Goal: Task Accomplishment & Management: Use online tool/utility

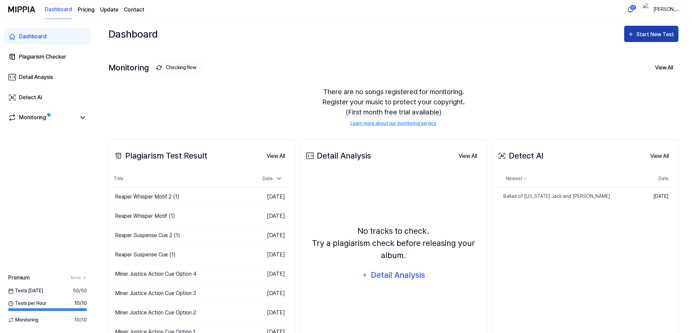
click at [650, 35] on div "Start New Test" at bounding box center [655, 34] width 39 height 9
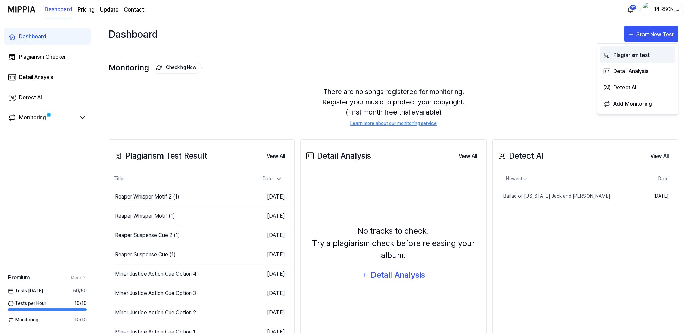
click at [631, 55] on div "Plagiarism test" at bounding box center [642, 55] width 59 height 9
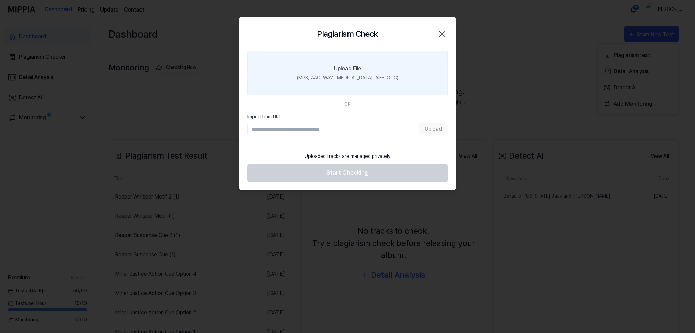
click at [311, 73] on label "Upload File (MP3, AAC, WAV, [MEDICAL_DATA], AIFF, OGG)" at bounding box center [347, 73] width 200 height 44
click at [0, 0] on input "Upload File (MP3, AAC, WAV, [MEDICAL_DATA], AIFF, OGG)" at bounding box center [0, 0] width 0 height 0
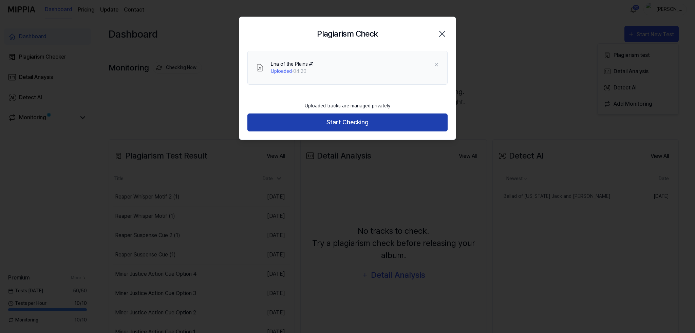
click at [342, 123] on button "Start Checking" at bounding box center [347, 123] width 200 height 18
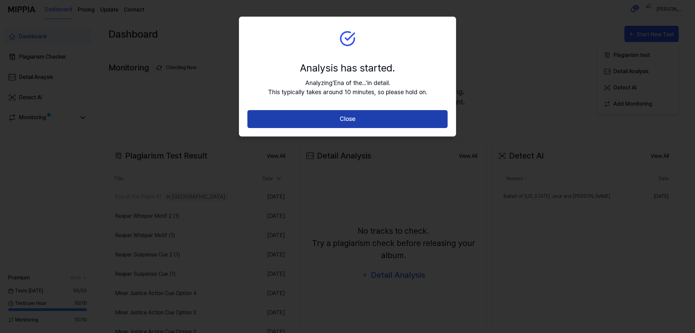
click at [341, 119] on button "Close" at bounding box center [347, 119] width 200 height 18
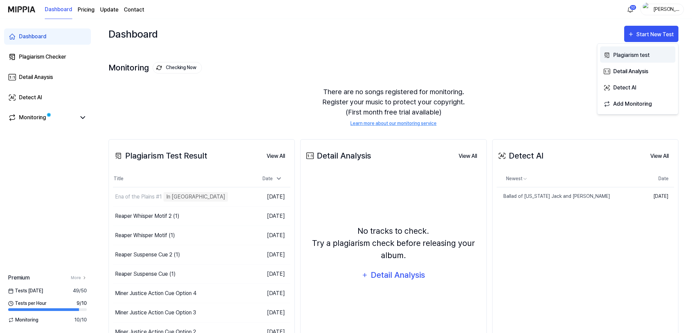
click at [625, 55] on div "Plagiarism test" at bounding box center [642, 55] width 59 height 9
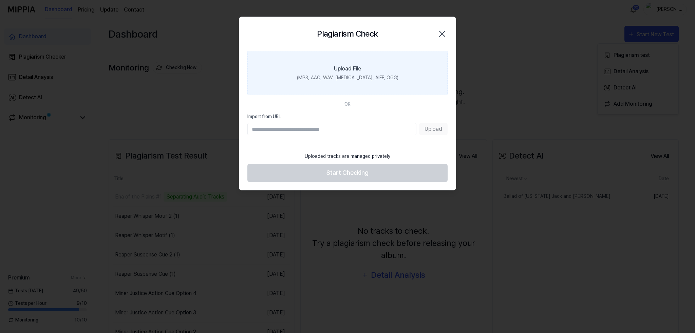
click at [349, 70] on div "Upload File" at bounding box center [347, 69] width 27 height 8
click at [0, 0] on input "Upload File (MP3, AAC, WAV, FLAC, AIFF, OGG)" at bounding box center [0, 0] width 0 height 0
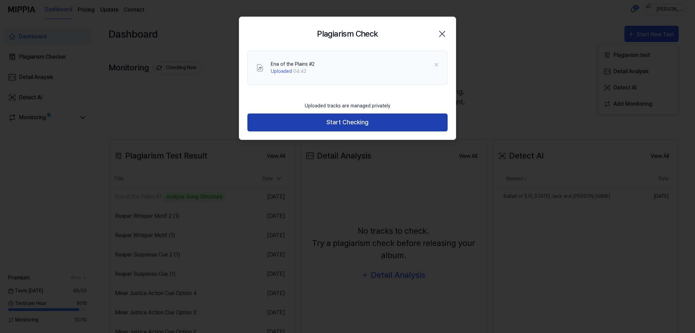
click at [350, 122] on button "Start Checking" at bounding box center [347, 123] width 200 height 18
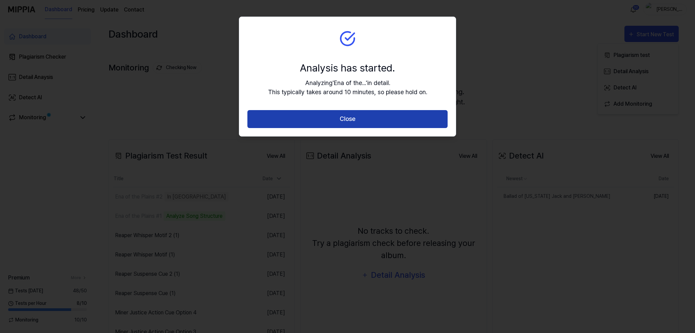
click at [354, 118] on button "Close" at bounding box center [347, 119] width 200 height 18
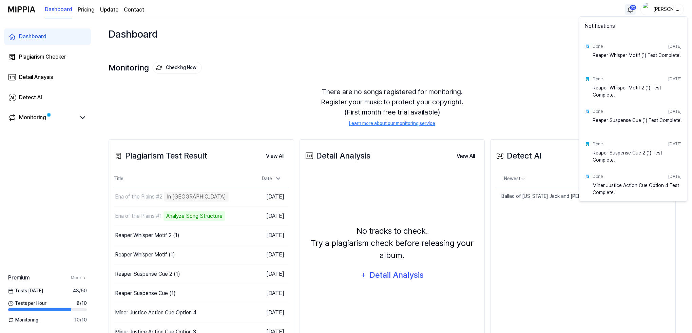
click at [632, 8] on html "Dashboard Pricing Update Contact 32 Ricky Dashboard Plagiarism Checker Detail A…" at bounding box center [346, 166] width 692 height 333
click at [228, 32] on html "Dashboard Pricing Update Contact Ricky Dashboard Plagiarism Checker Detail Anay…" at bounding box center [347, 166] width 695 height 333
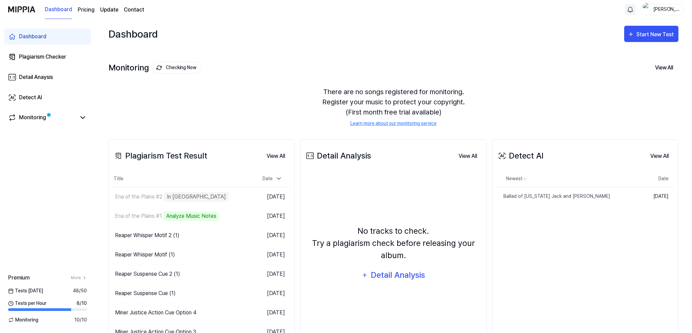
click at [84, 8] on 버튼 "Pricing" at bounding box center [86, 10] width 17 height 8
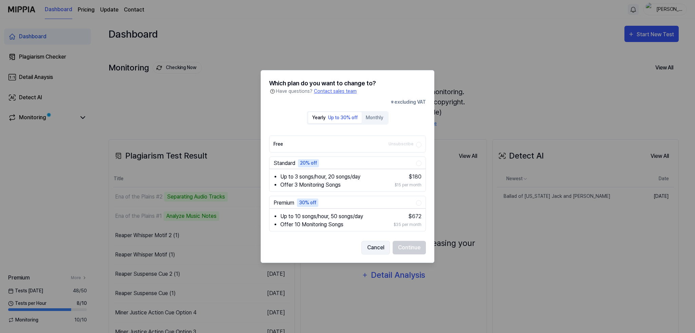
click at [375, 246] on button "Cancel" at bounding box center [375, 248] width 28 height 14
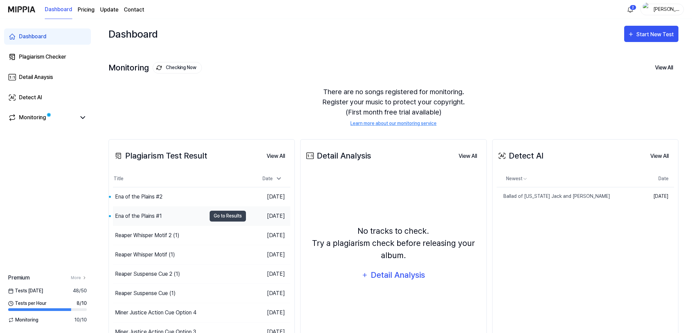
click at [152, 215] on div "Ena of the Plains #1" at bounding box center [138, 216] width 47 height 8
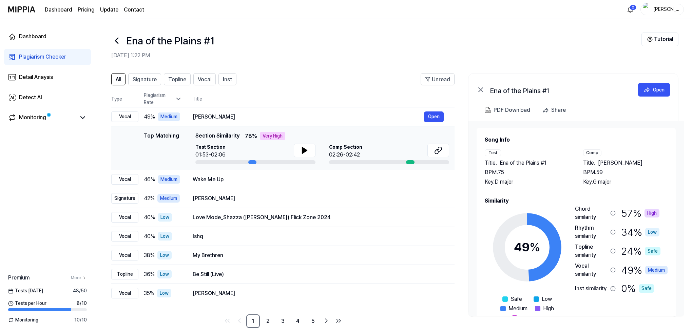
scroll to position [8, 0]
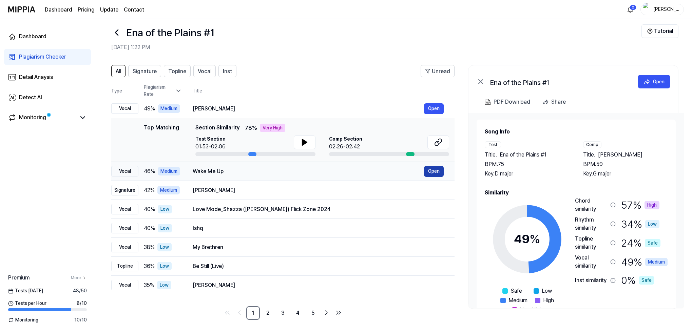
click at [436, 170] on button "Open" at bounding box center [434, 171] width 20 height 11
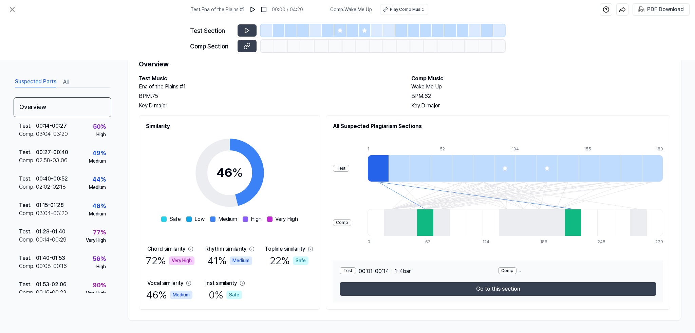
scroll to position [27, 0]
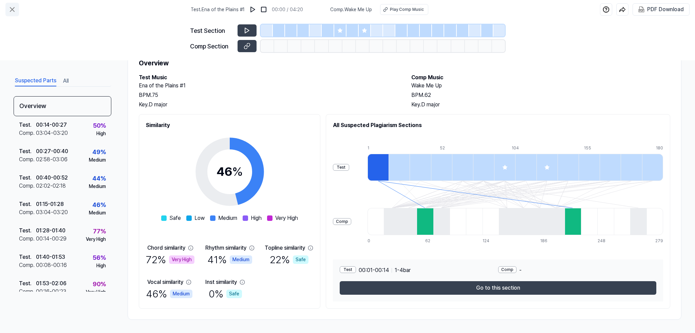
click at [11, 9] on icon at bounding box center [12, 9] width 8 height 8
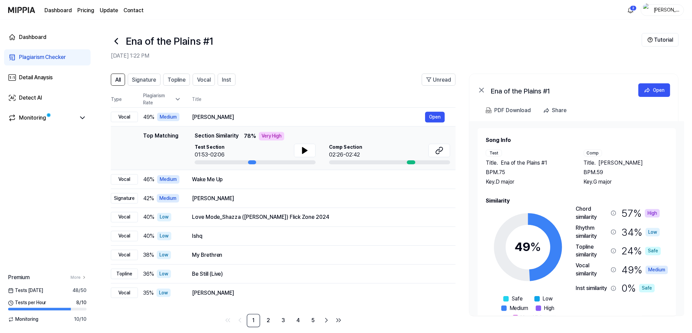
scroll to position [8, 0]
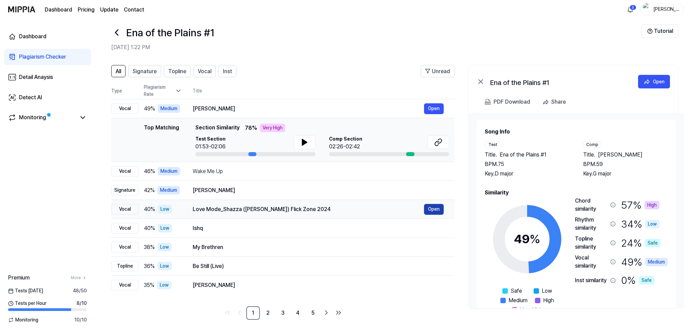
click at [431, 209] on button "Open" at bounding box center [434, 209] width 20 height 11
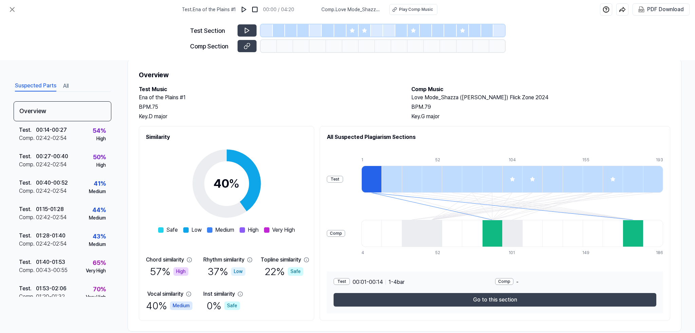
scroll to position [27, 0]
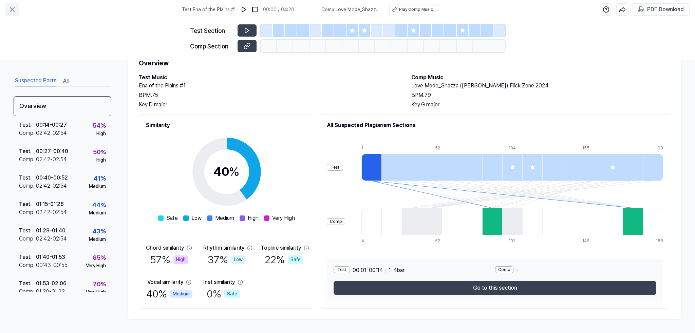
click at [13, 8] on icon at bounding box center [12, 9] width 4 height 4
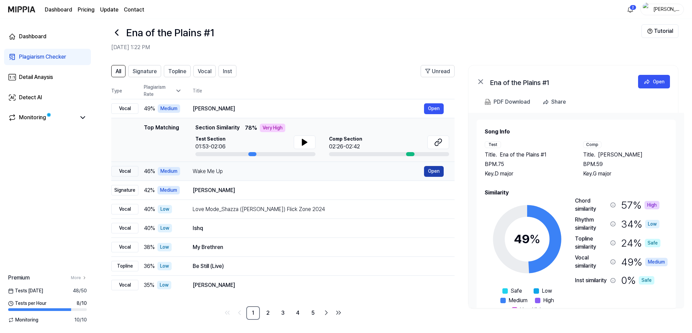
click at [433, 171] on button "Open" at bounding box center [434, 171] width 20 height 11
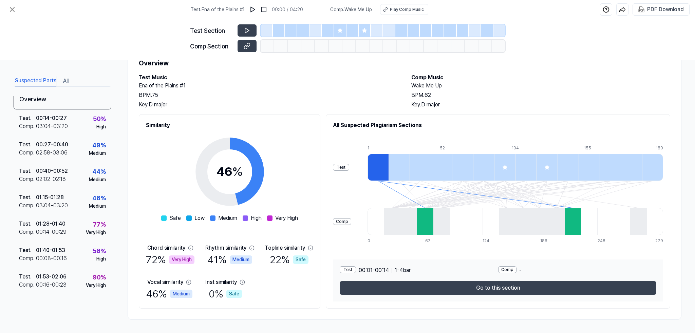
scroll to position [8, 0]
click at [14, 8] on icon at bounding box center [12, 9] width 8 height 8
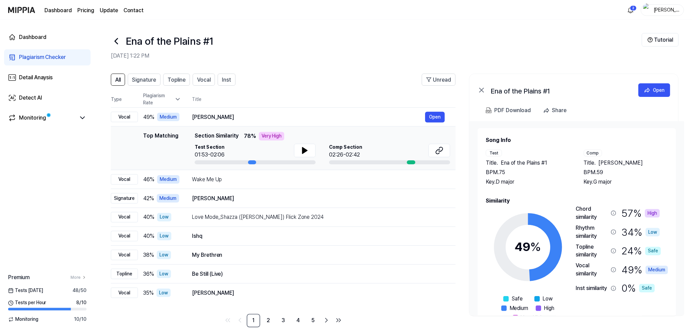
scroll to position [8, 0]
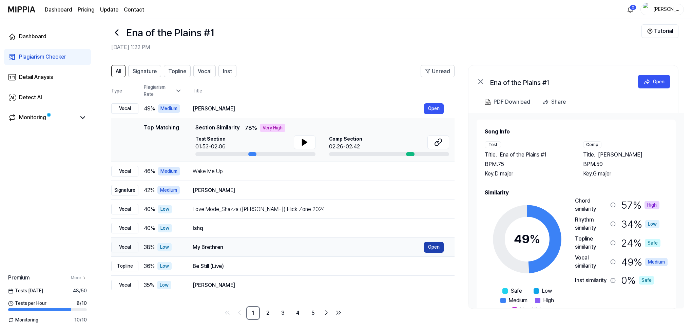
click at [434, 247] on button "Open" at bounding box center [434, 247] width 20 height 11
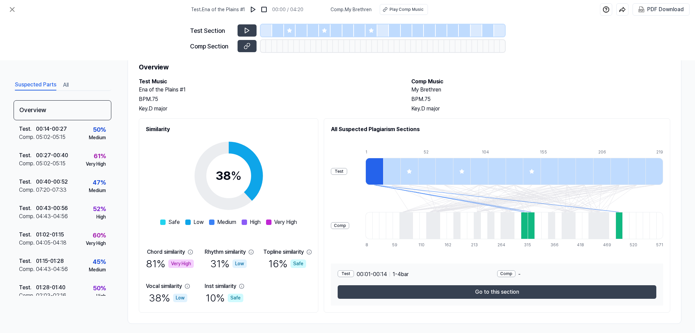
scroll to position [27, 0]
